Goal: Information Seeking & Learning: Learn about a topic

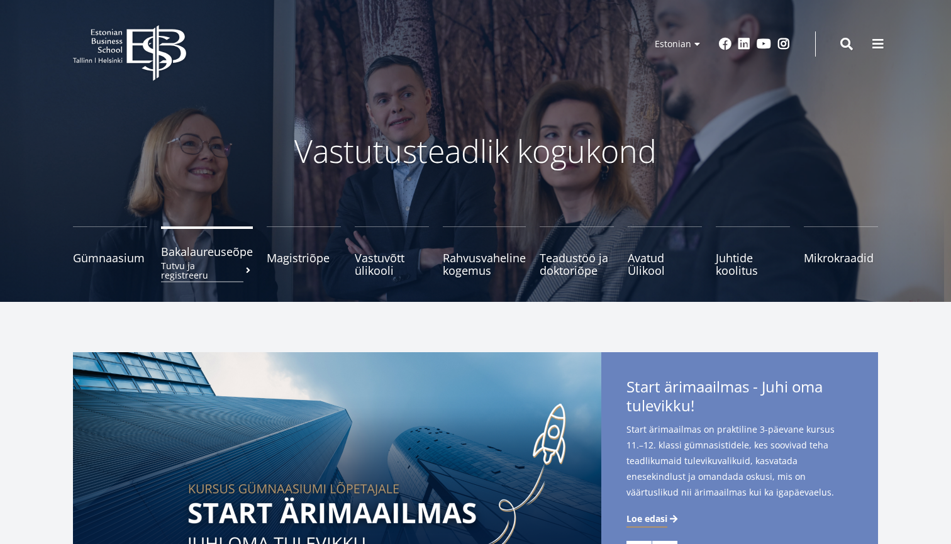
click at [218, 250] on span "Bakalaureuseõpe Tutvu ja registreeru" at bounding box center [207, 251] width 92 height 13
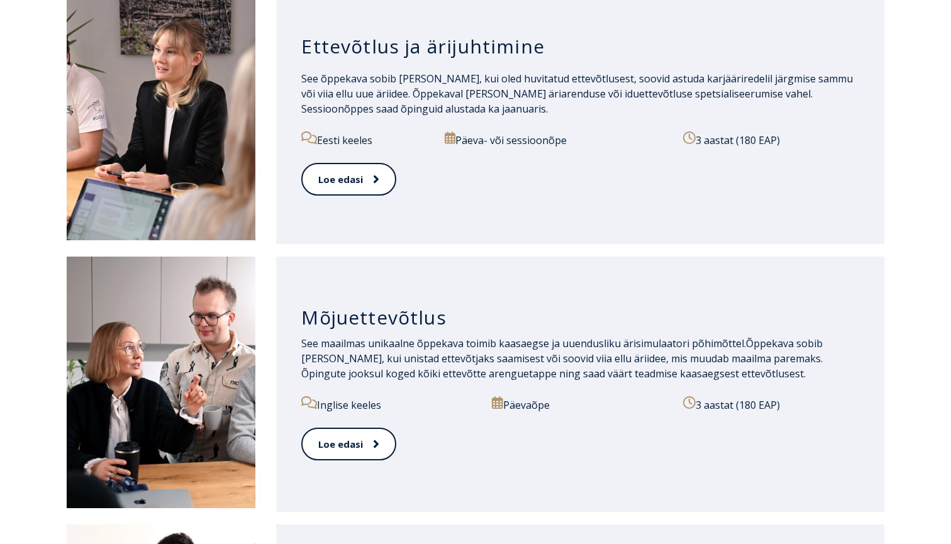
scroll to position [996, 0]
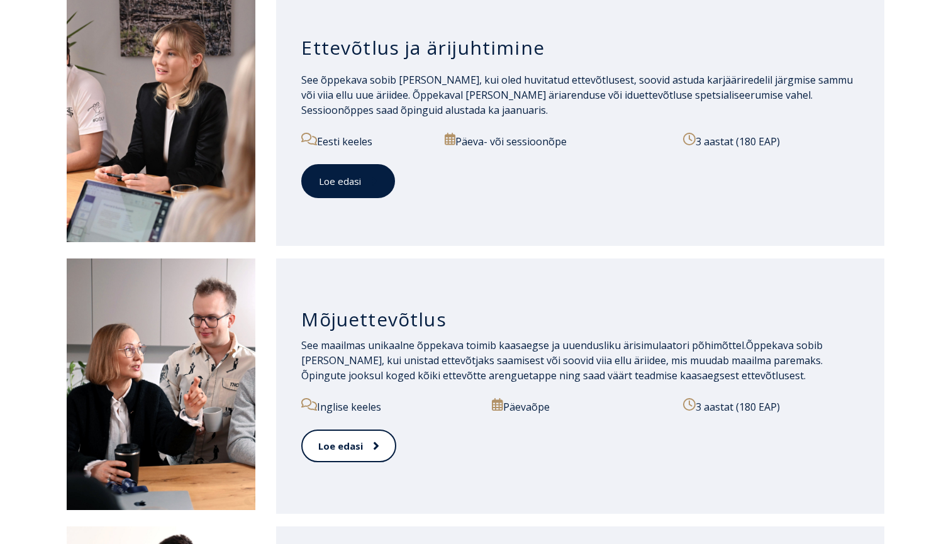
click at [372, 186] on icon at bounding box center [374, 181] width 6 height 13
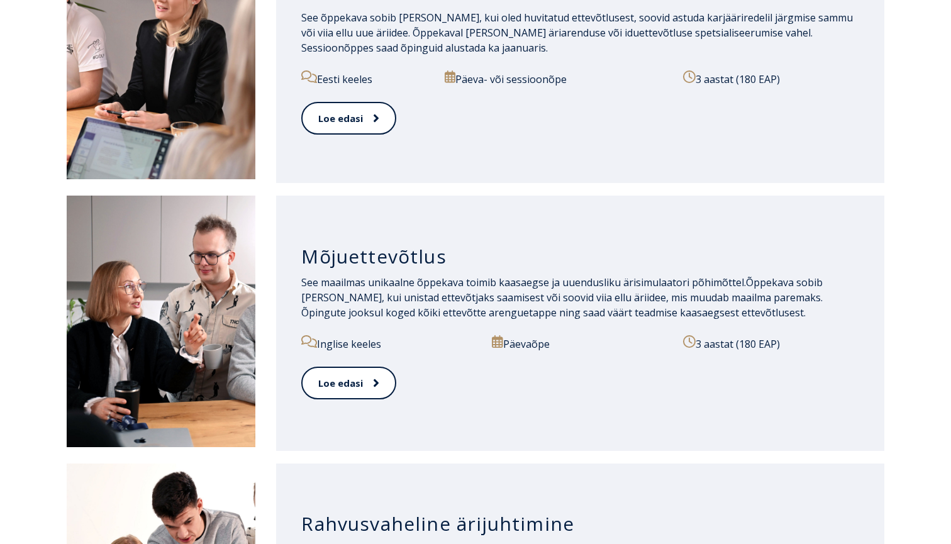
scroll to position [1055, 0]
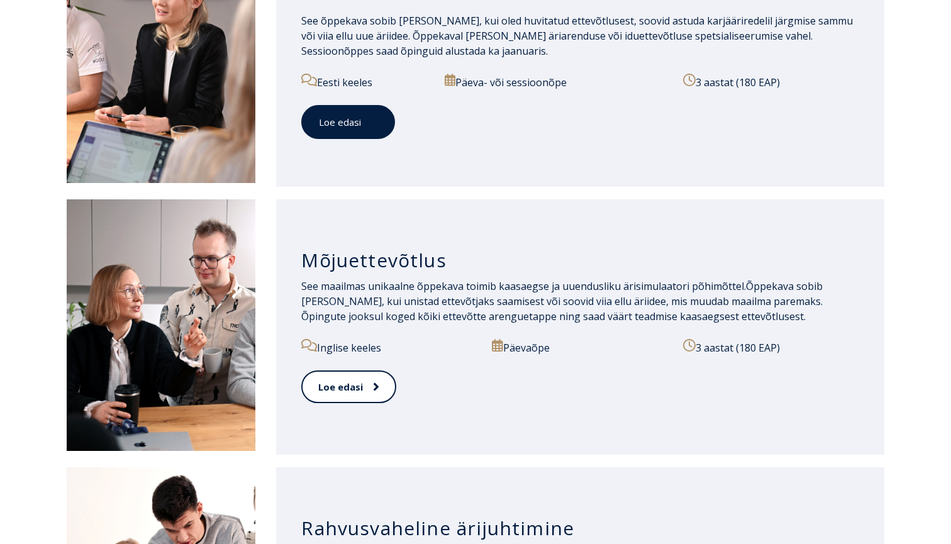
click at [371, 121] on icon at bounding box center [374, 122] width 6 height 13
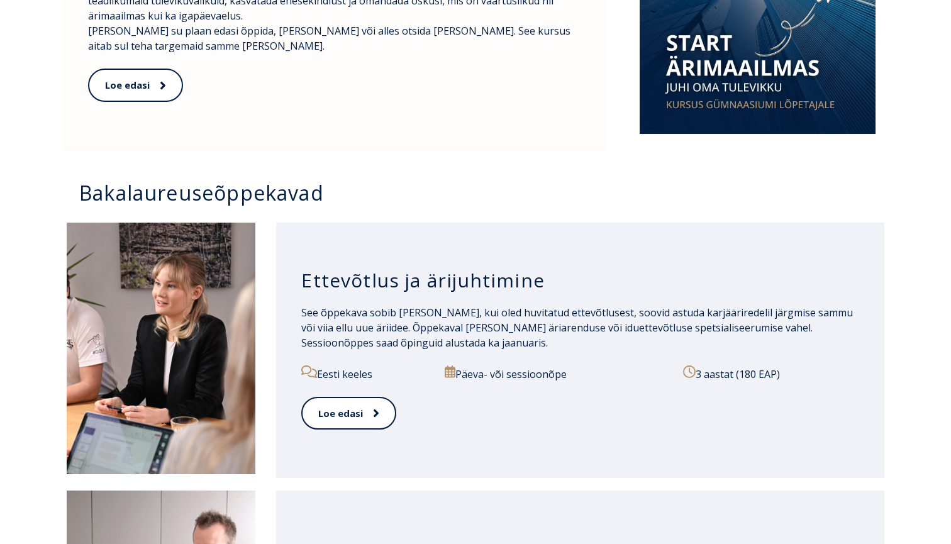
scroll to position [727, 0]
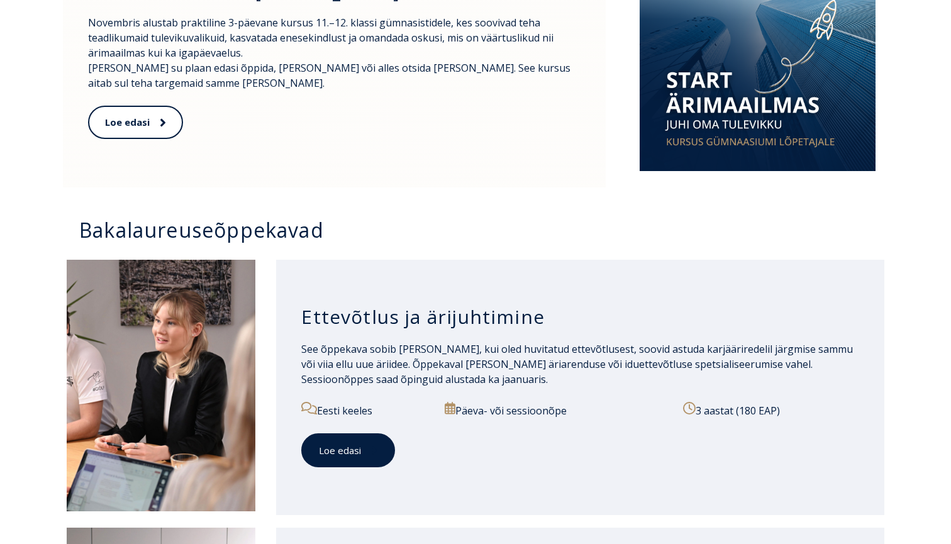
click at [340, 453] on link "Loe edasi" at bounding box center [348, 450] width 94 height 35
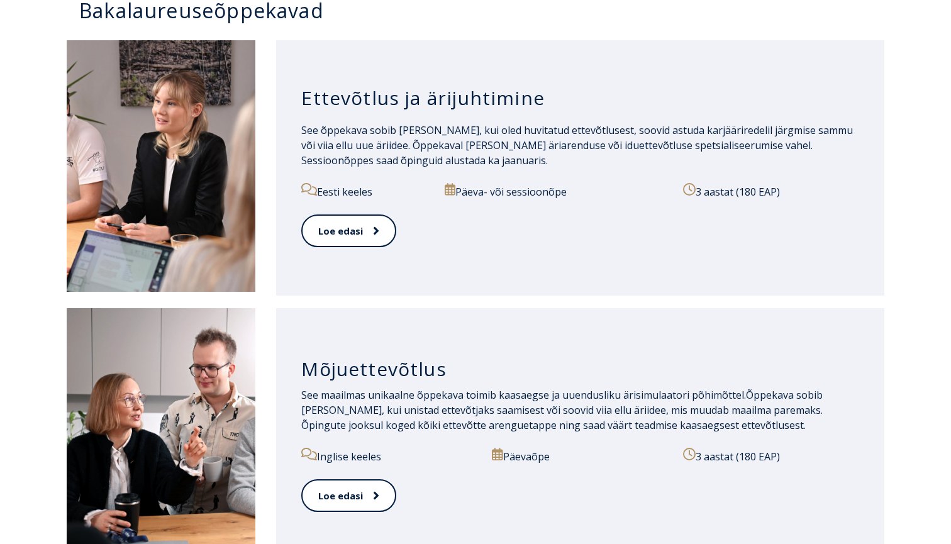
scroll to position [966, 0]
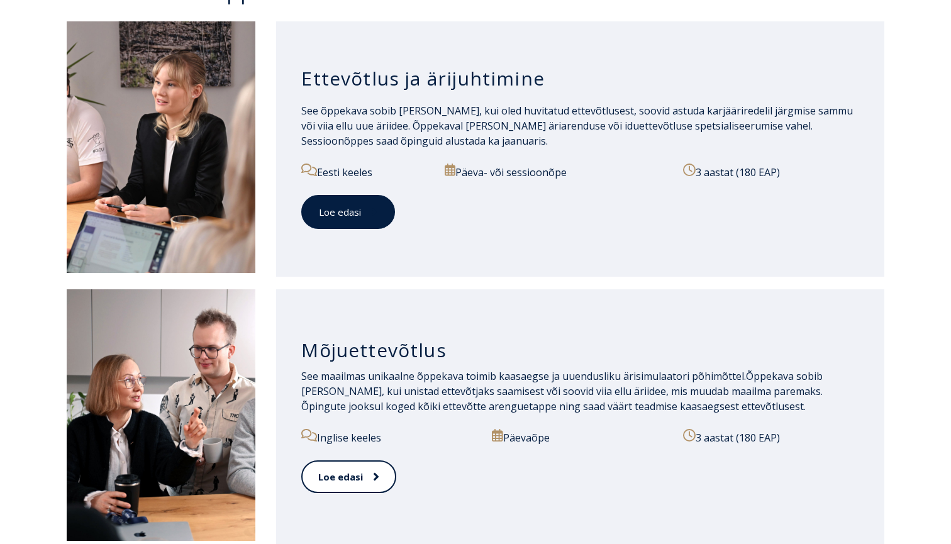
click at [335, 219] on link "Loe edasi" at bounding box center [348, 212] width 94 height 35
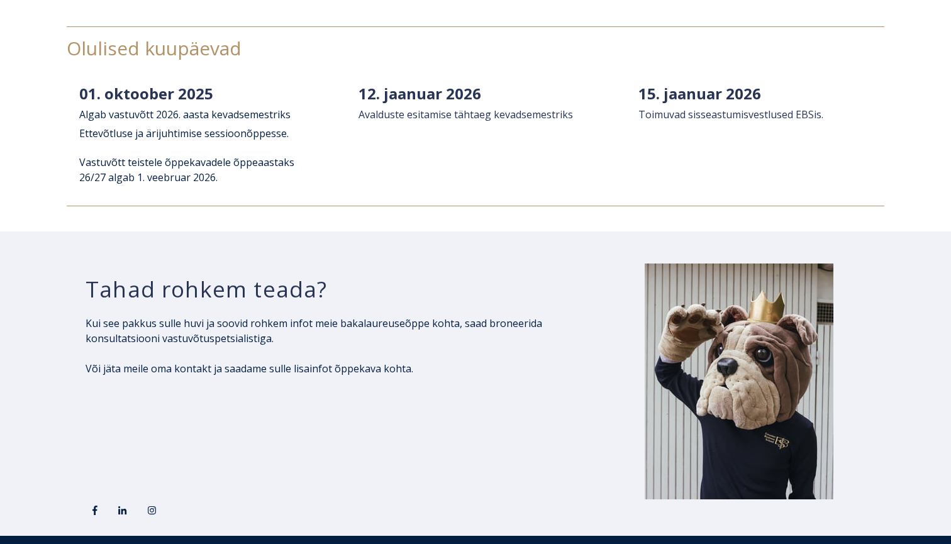
scroll to position [2050, 0]
